Goal: Obtain resource: Download file/media

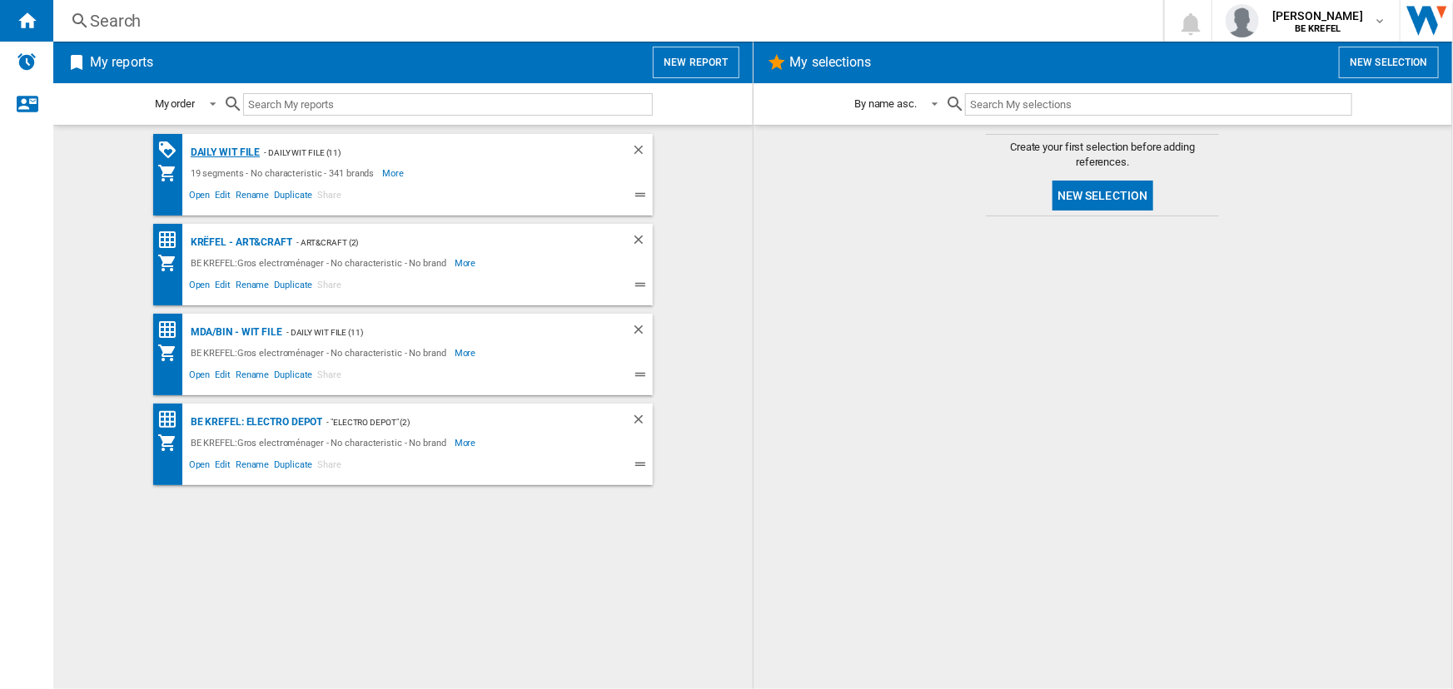
click at [202, 151] on div "Daily WIT file" at bounding box center [224, 152] width 74 height 21
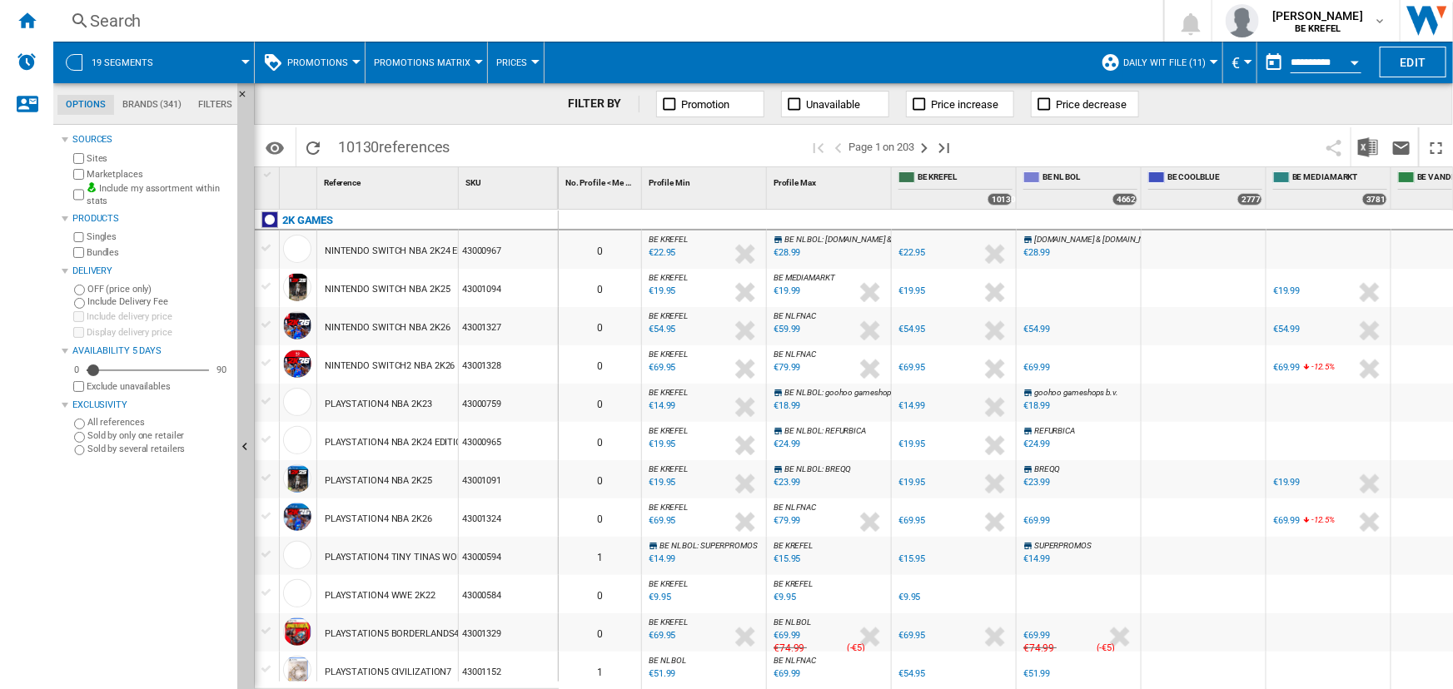
drag, startPoint x: 1421, startPoint y: 293, endPoint x: 1376, endPoint y: 197, distance: 106.1
click at [1421, 292] on div at bounding box center [1453, 288] width 124 height 38
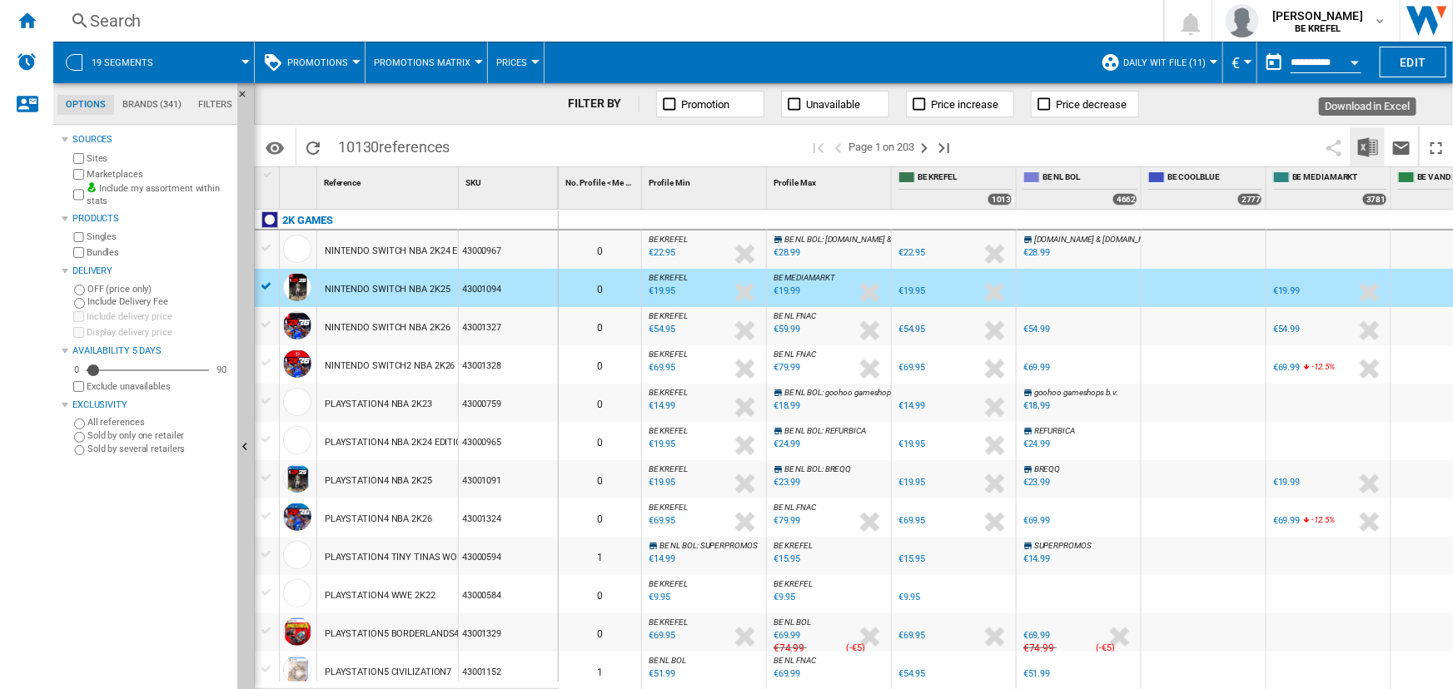
click at [1361, 154] on img "Download in Excel" at bounding box center [1368, 147] width 20 height 20
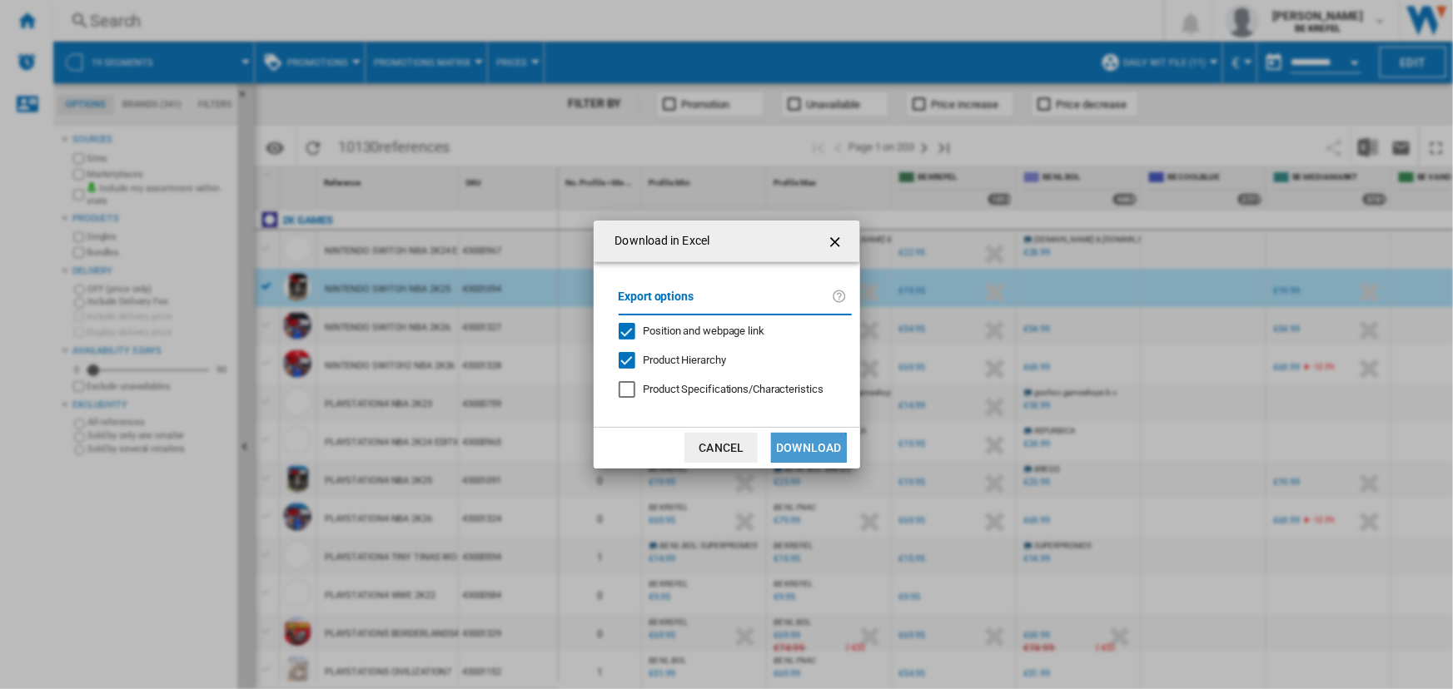
click at [790, 450] on button "Download" at bounding box center [808, 448] width 75 height 30
